Goal: Contribute content: Contribute content

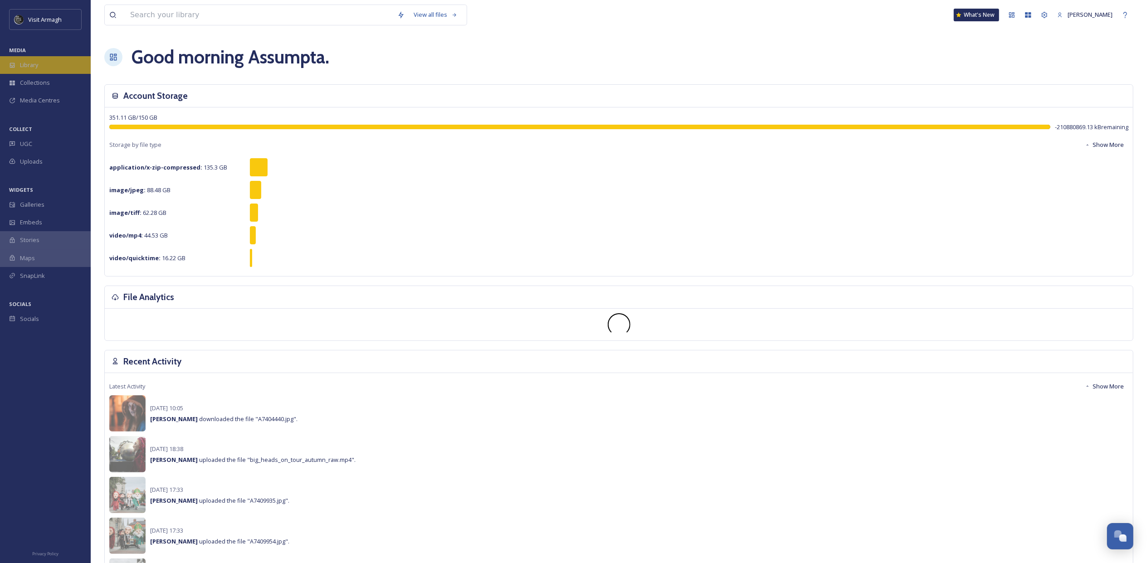
click at [13, 62] on icon at bounding box center [12, 65] width 6 height 6
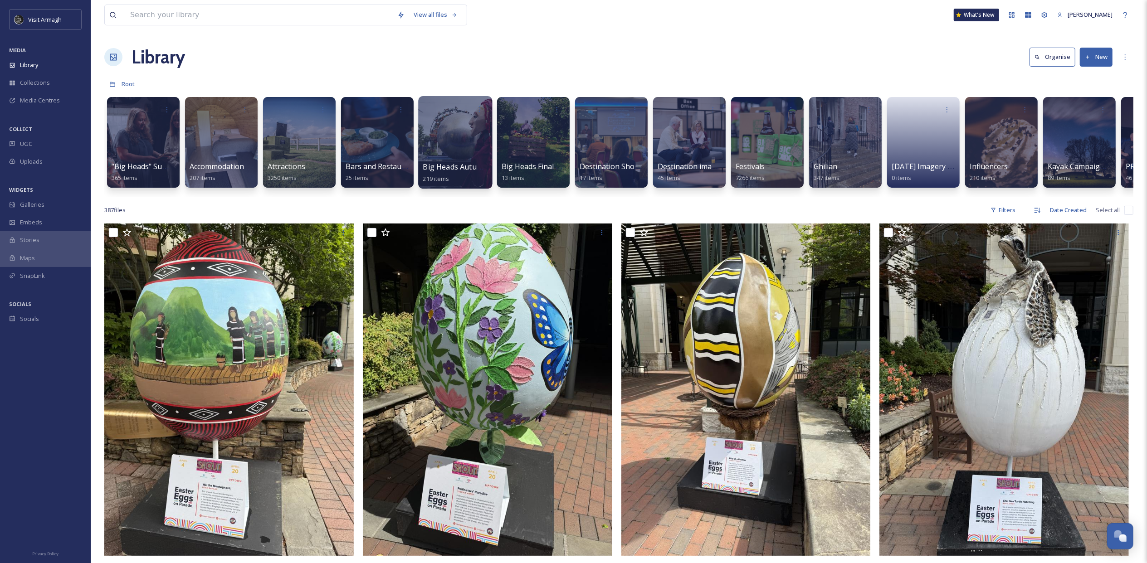
click at [461, 145] on div at bounding box center [455, 142] width 74 height 93
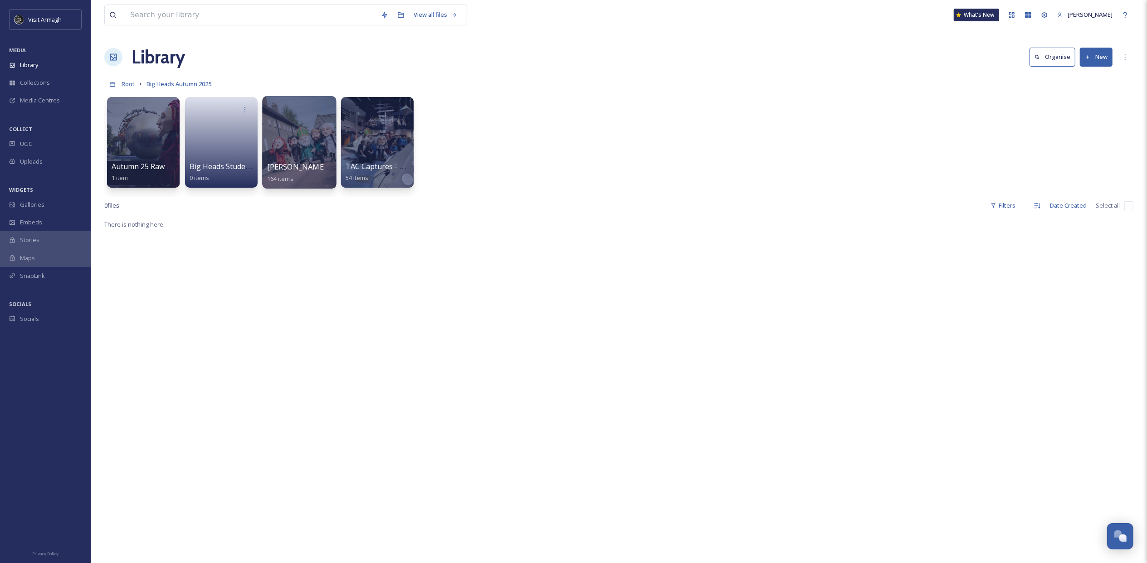
click at [289, 142] on div at bounding box center [299, 142] width 74 height 93
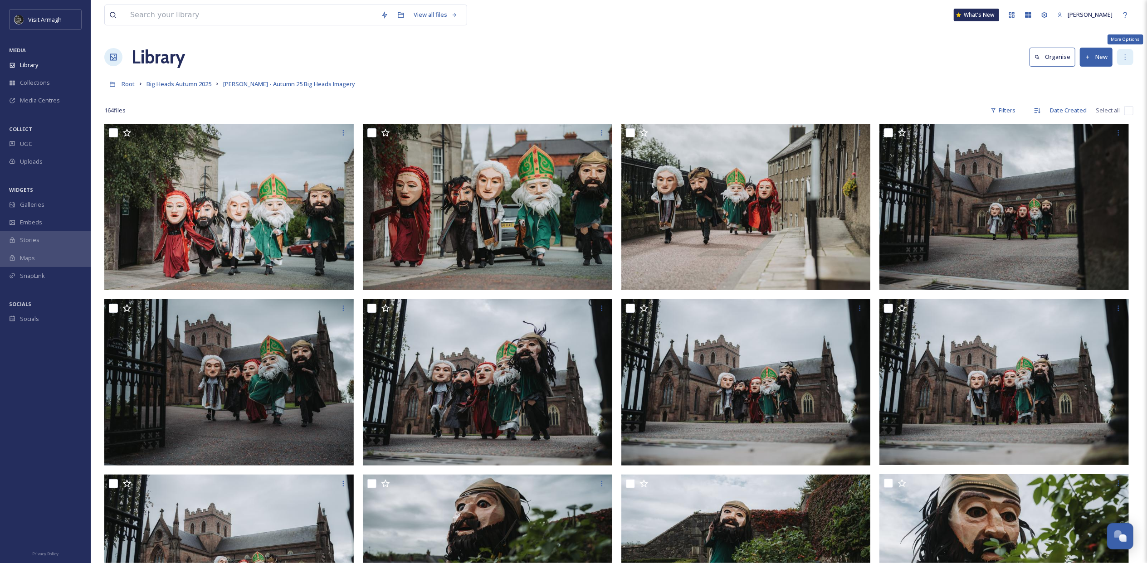
click at [1122, 54] on icon at bounding box center [1125, 57] width 7 height 7
click at [1101, 57] on button "New" at bounding box center [1096, 57] width 33 height 19
click at [1083, 80] on span "File Upload" at bounding box center [1092, 78] width 30 height 9
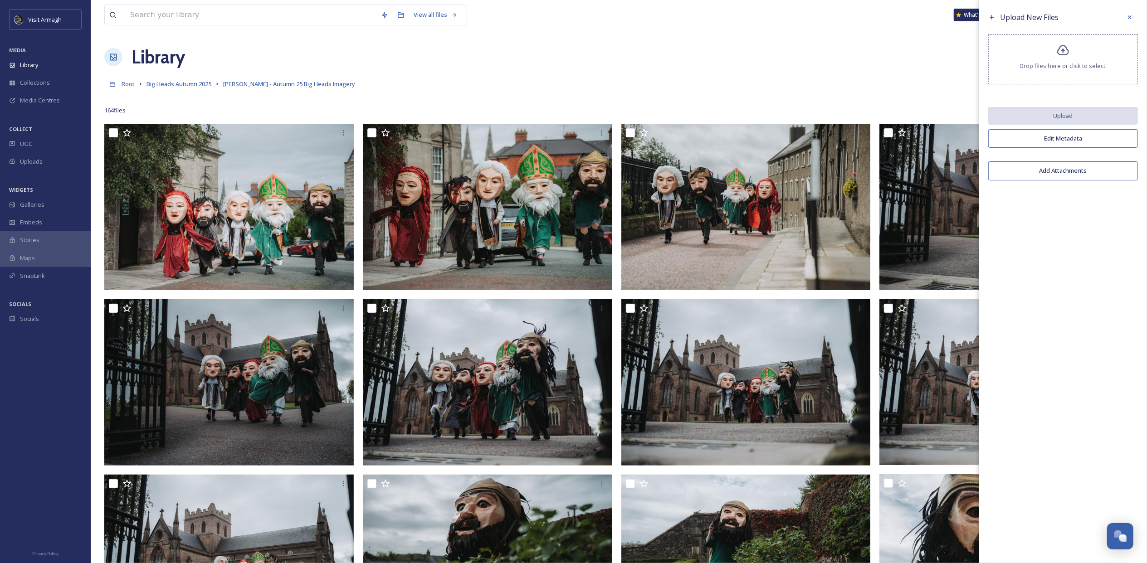
click at [1068, 54] on icon at bounding box center [1063, 50] width 12 height 10
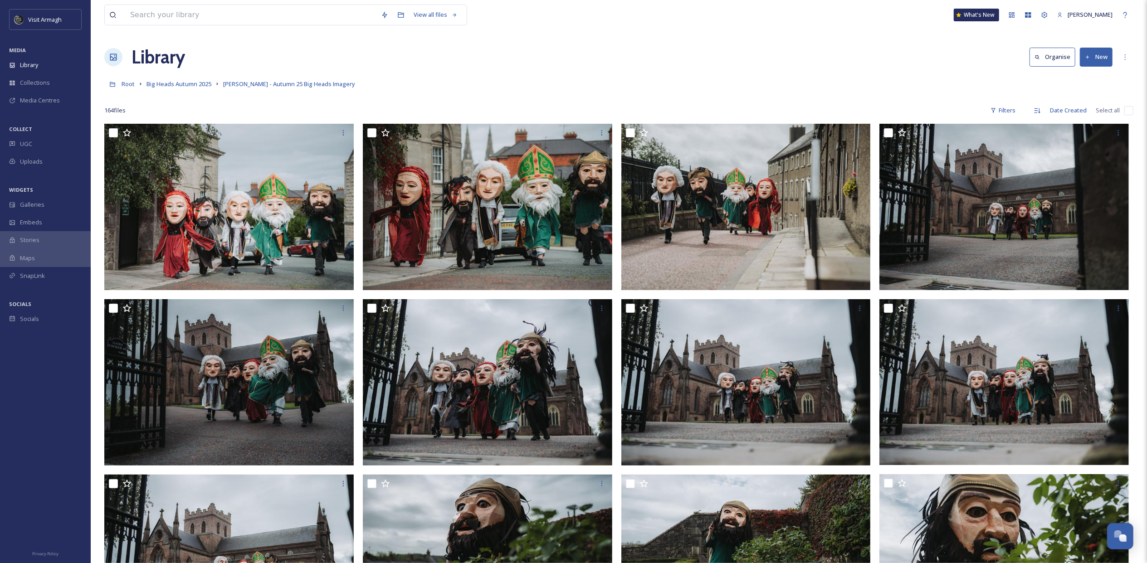
click at [1099, 53] on button "New" at bounding box center [1096, 57] width 33 height 19
click at [1095, 72] on div "File Upload" at bounding box center [1086, 78] width 51 height 18
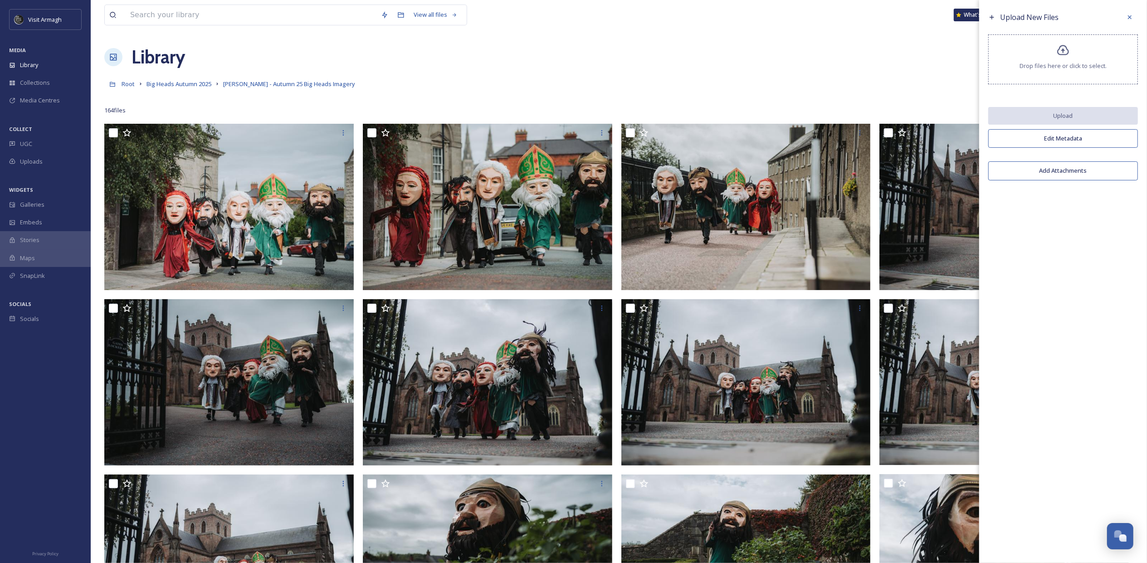
click at [1084, 66] on span "Drop files here or click to select." at bounding box center [1063, 66] width 87 height 9
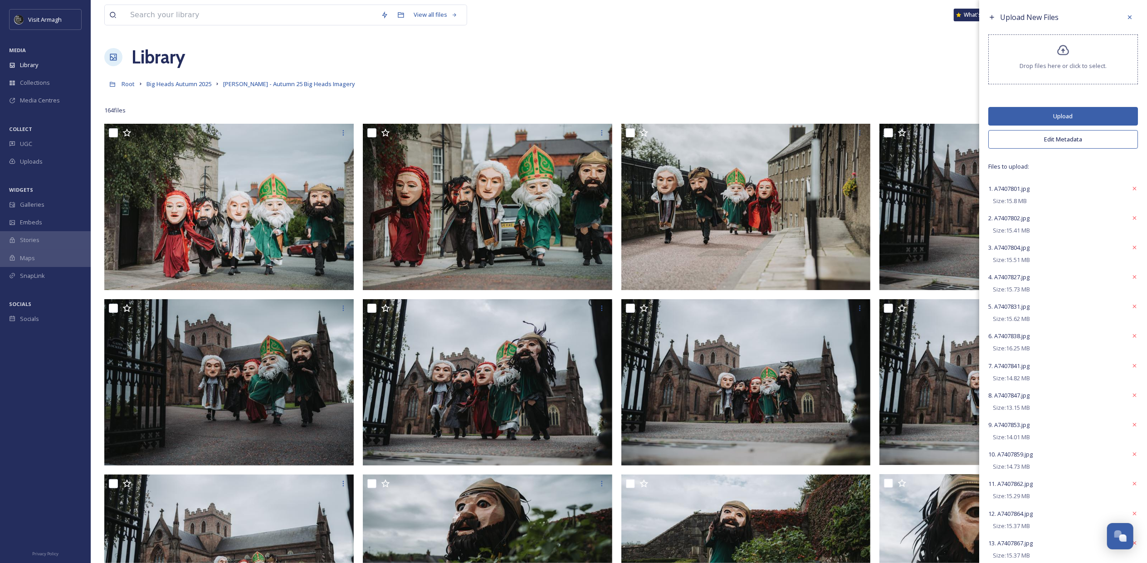
click at [1070, 111] on button "Upload" at bounding box center [1063, 116] width 150 height 19
